Goal: Transaction & Acquisition: Purchase product/service

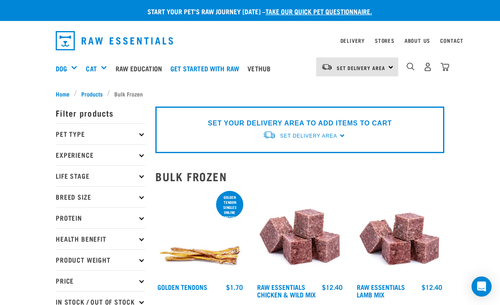
click at [343, 135] on div "SET YOUR DELIVERY AREA TO ADD ITEMS TO CART Set Delivery Area [GEOGRAPHIC_DATA]…" at bounding box center [299, 129] width 289 height 47
click at [329, 138] on span "Set Delivery Area" at bounding box center [308, 136] width 57 height 6
click at [295, 157] on link "[GEOGRAPHIC_DATA]" at bounding box center [304, 155] width 83 height 14
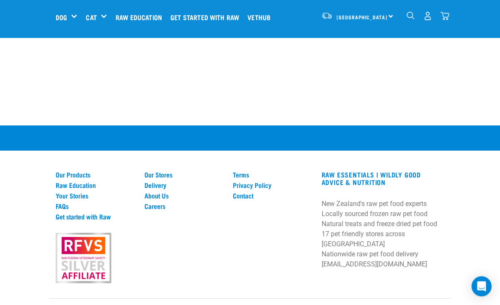
scroll to position [1855, 0]
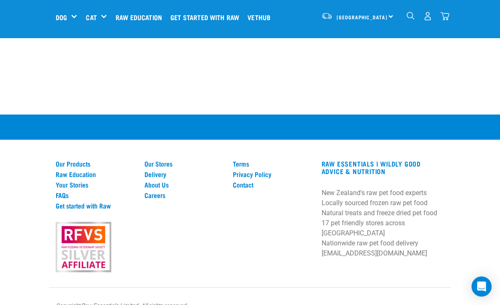
click at [163, 178] on link "Delivery" at bounding box center [184, 174] width 79 height 8
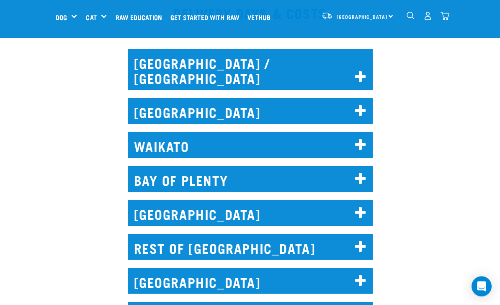
scroll to position [414, 0]
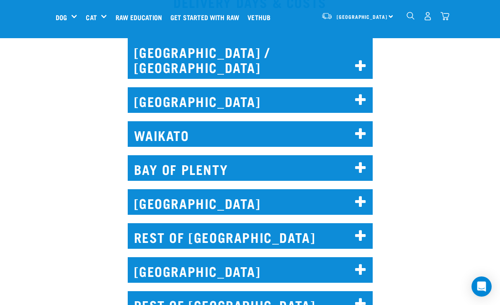
click at [363, 229] on icon at bounding box center [360, 235] width 11 height 13
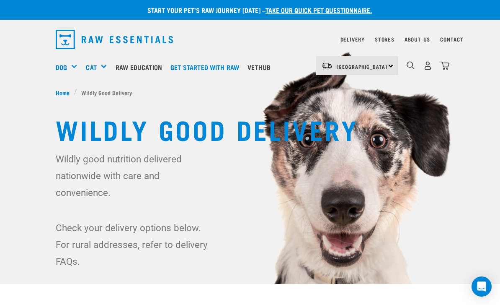
scroll to position [0, 0]
